Goal: Task Accomplishment & Management: Manage account settings

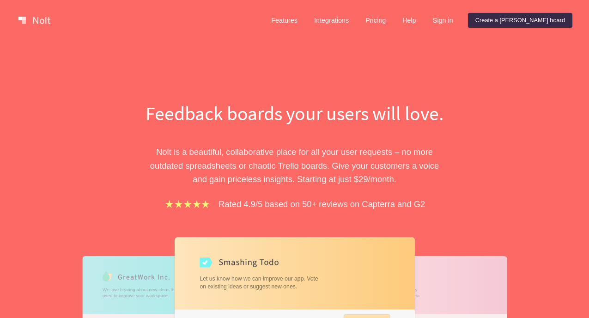
click at [486, 9] on div "Features Integrations Pricing Help Sign in Create a Nolt board Menu" at bounding box center [294, 20] width 589 height 41
click at [461, 19] on link "Sign in" at bounding box center [443, 20] width 35 height 15
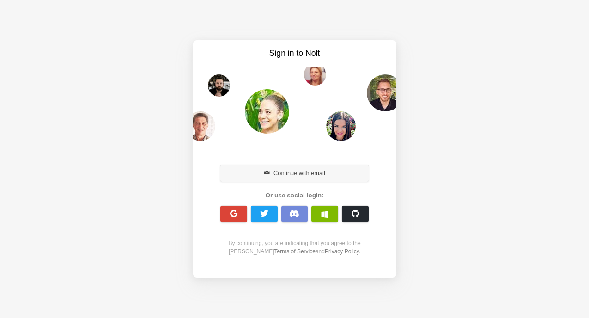
click at [298, 172] on button "Continue with email" at bounding box center [294, 173] width 149 height 17
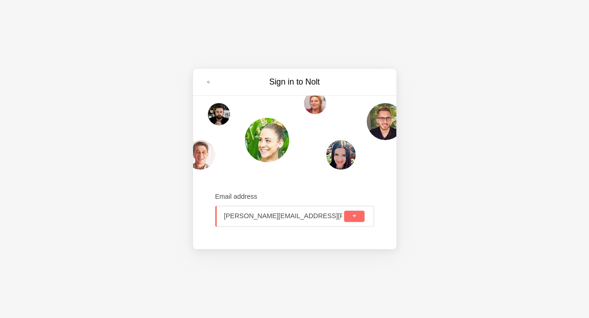
type input "jamie@rux.life"
click at [344, 211] on button "submit" at bounding box center [354, 216] width 20 height 11
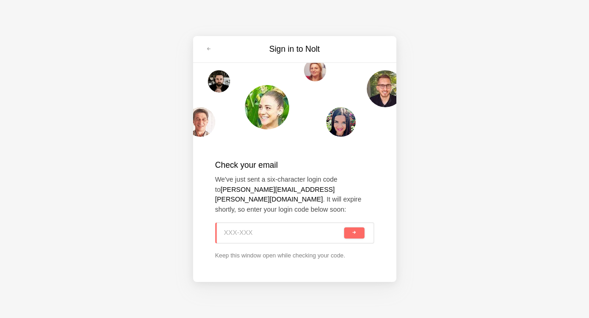
paste input "4X7-52B"
type input "4X7-52B"
click at [356, 230] on span "submit" at bounding box center [354, 232] width 5 height 5
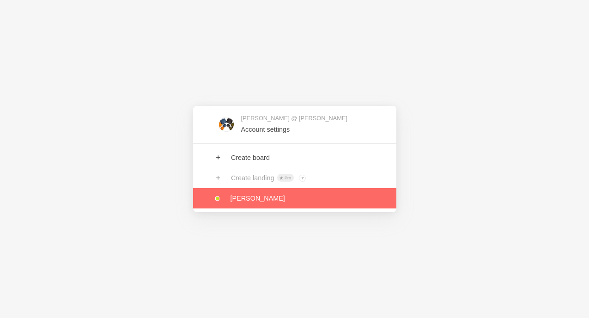
click at [239, 194] on link at bounding box center [294, 198] width 203 height 20
